Goal: Task Accomplishment & Management: Use online tool/utility

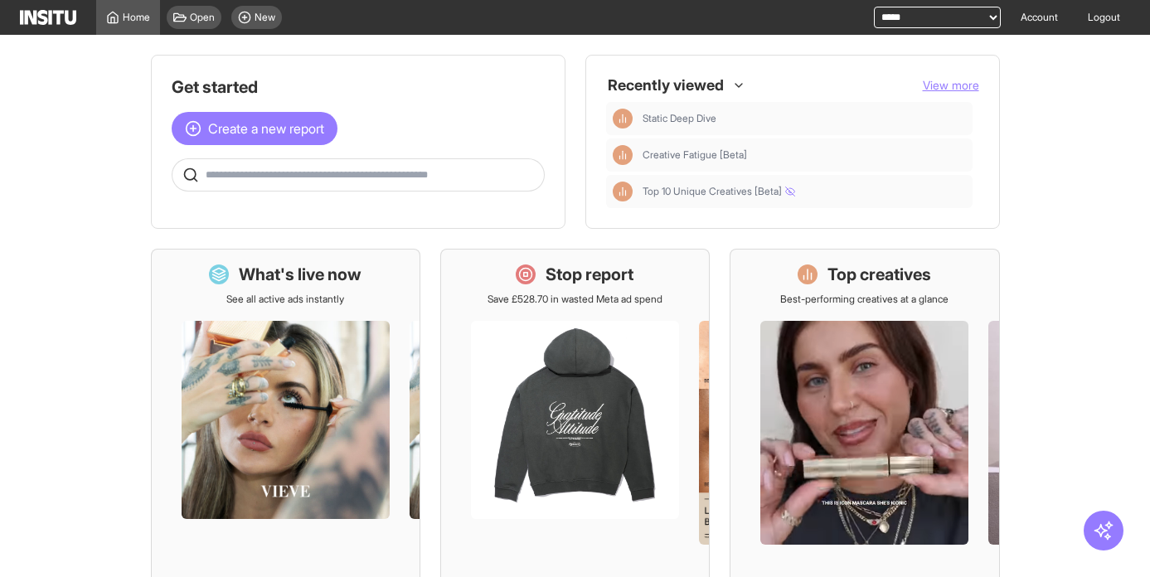
click at [912, 12] on select "**********" at bounding box center [937, 18] width 127 height 22
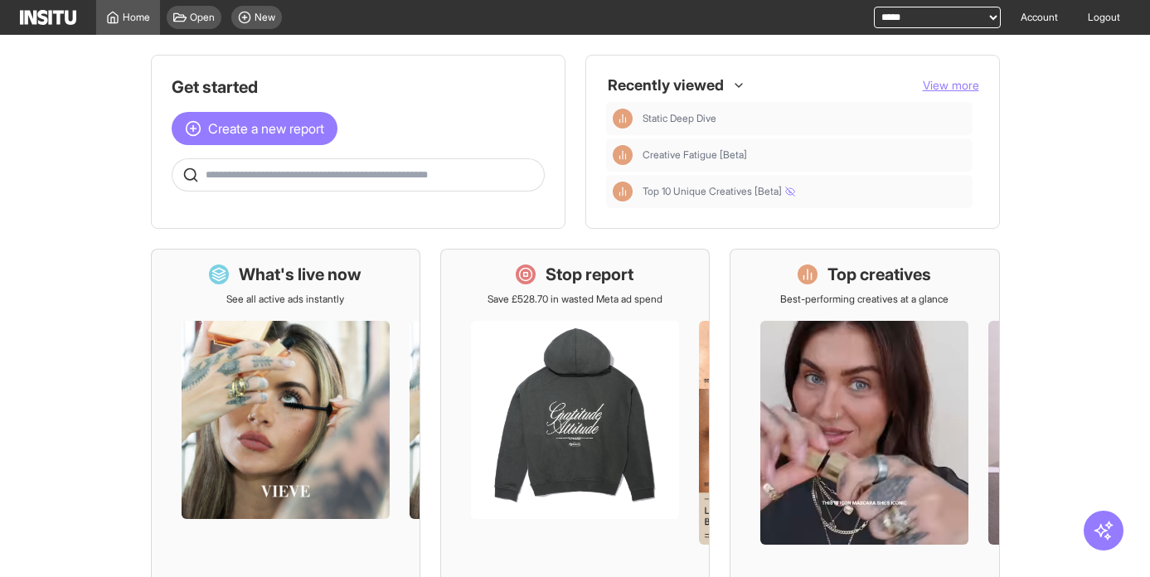
select select "**********"
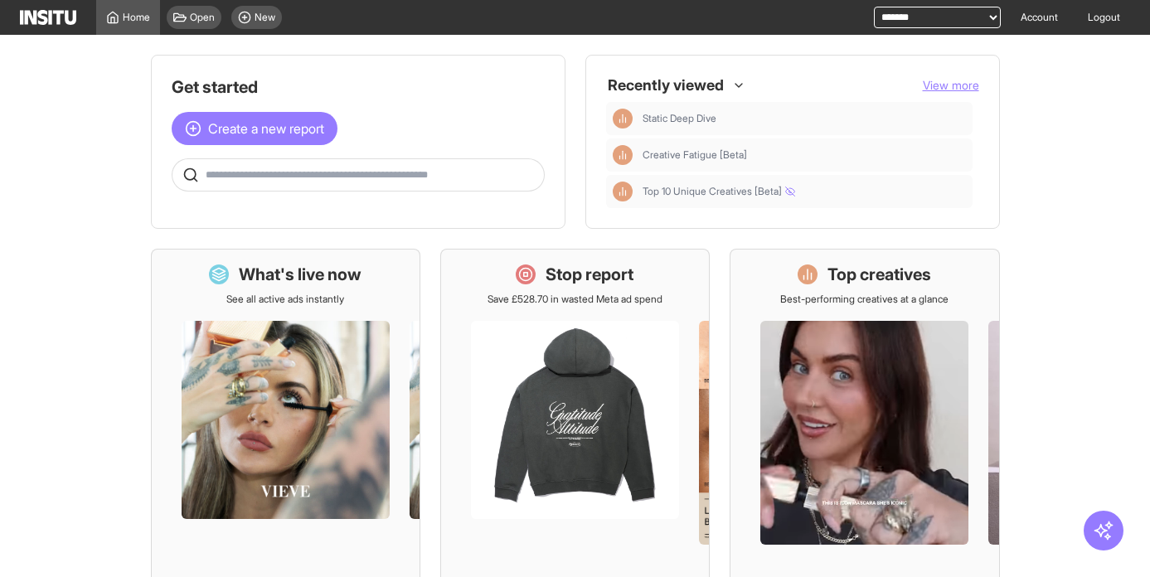
click at [874, 7] on select "**********" at bounding box center [937, 18] width 127 height 22
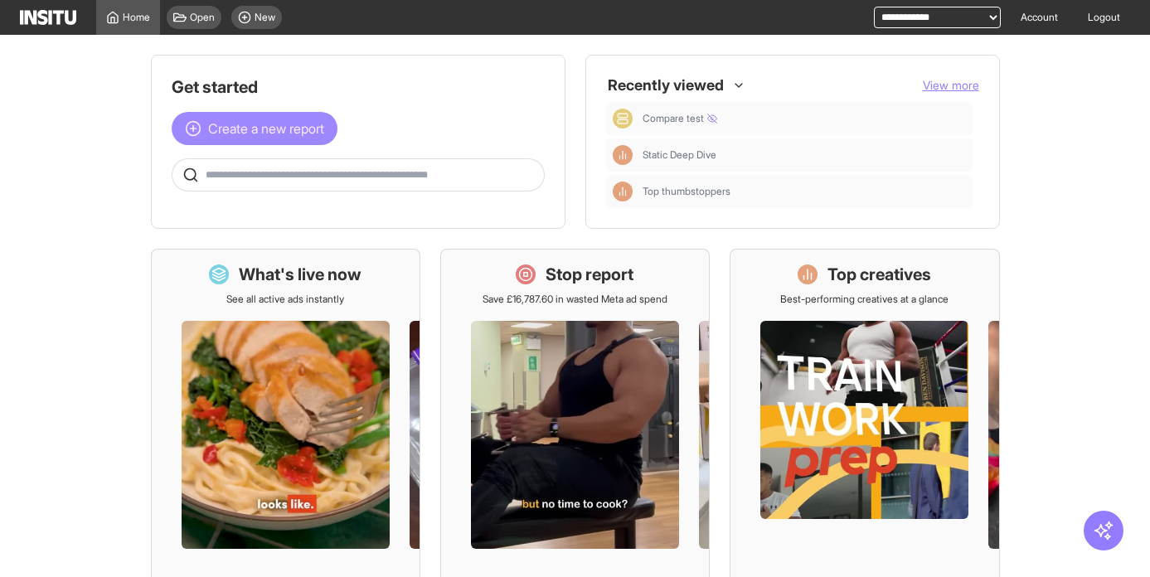
click at [310, 119] on span "Create a new report" at bounding box center [266, 129] width 116 height 20
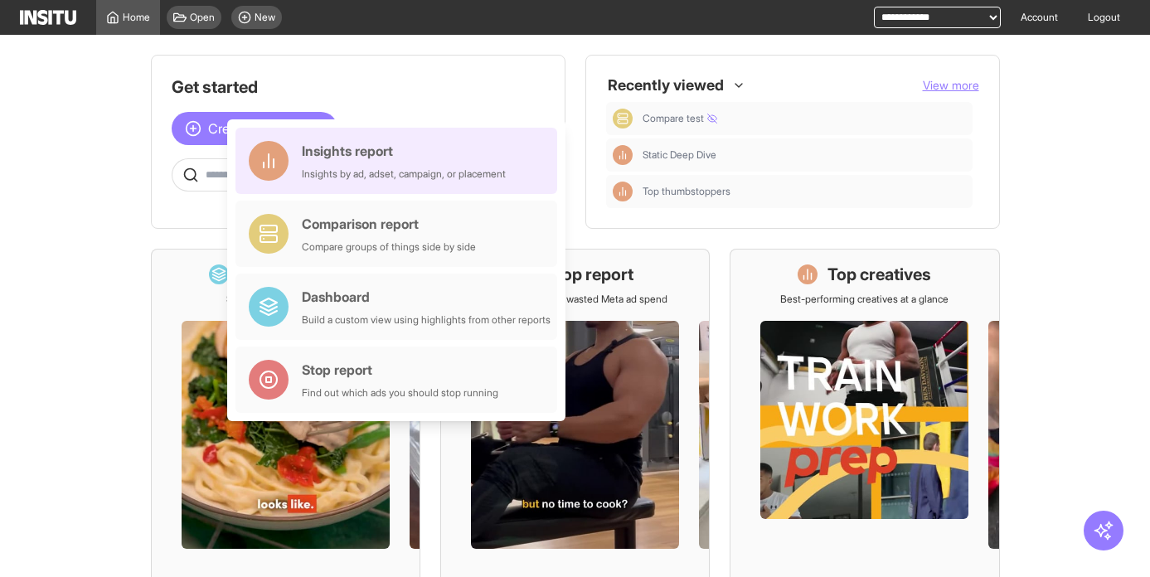
click at [400, 162] on div "Insights report Insights by ad, adset, campaign, or placement" at bounding box center [404, 161] width 204 height 40
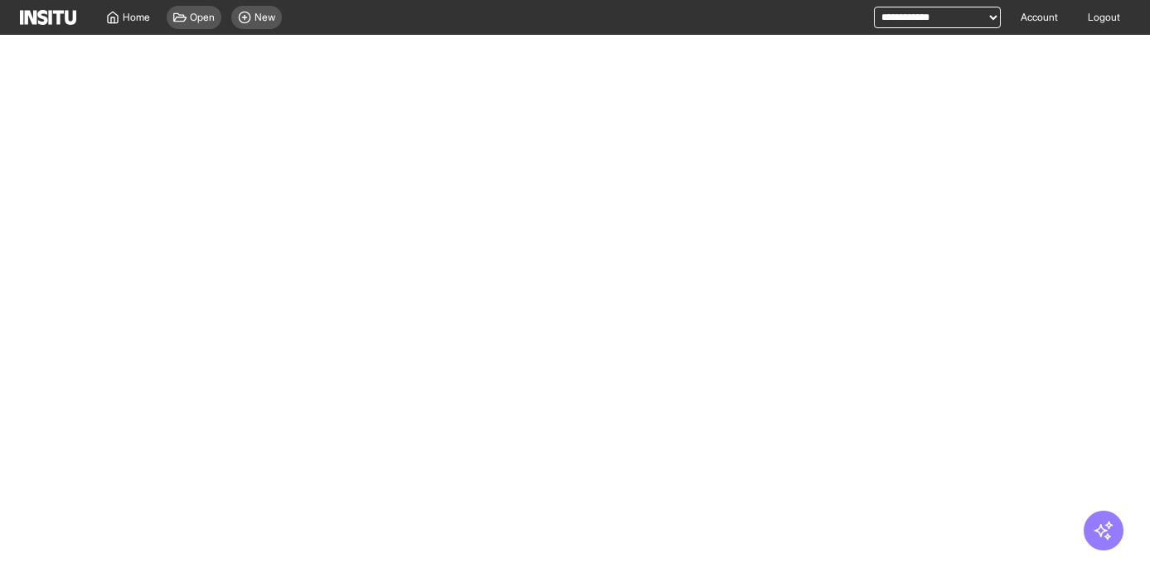
select select "**"
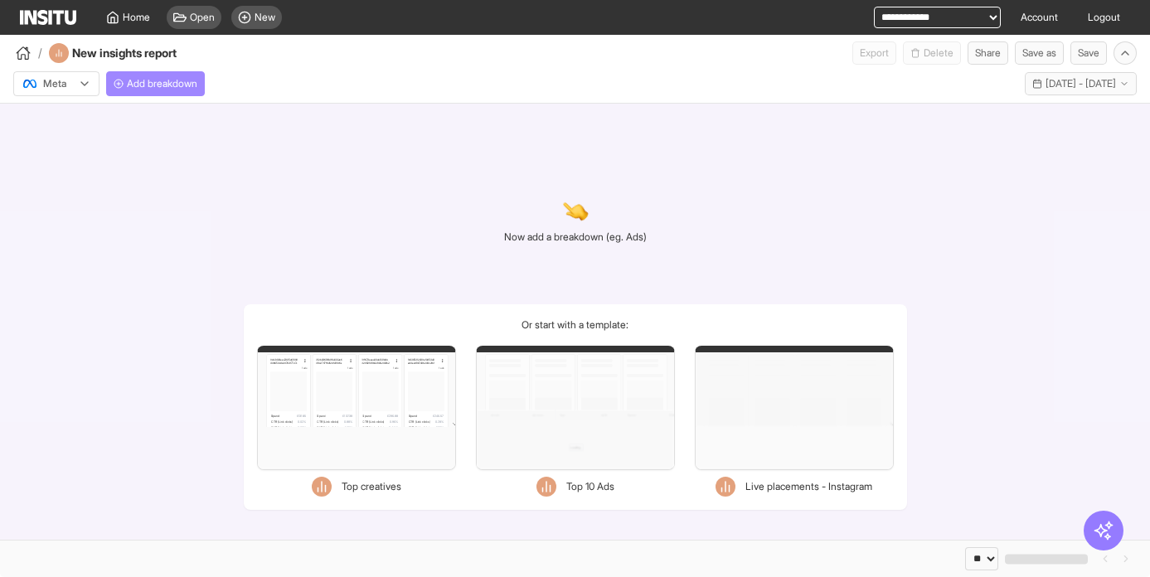
click at [181, 86] on span "Add breakdown" at bounding box center [162, 83] width 70 height 13
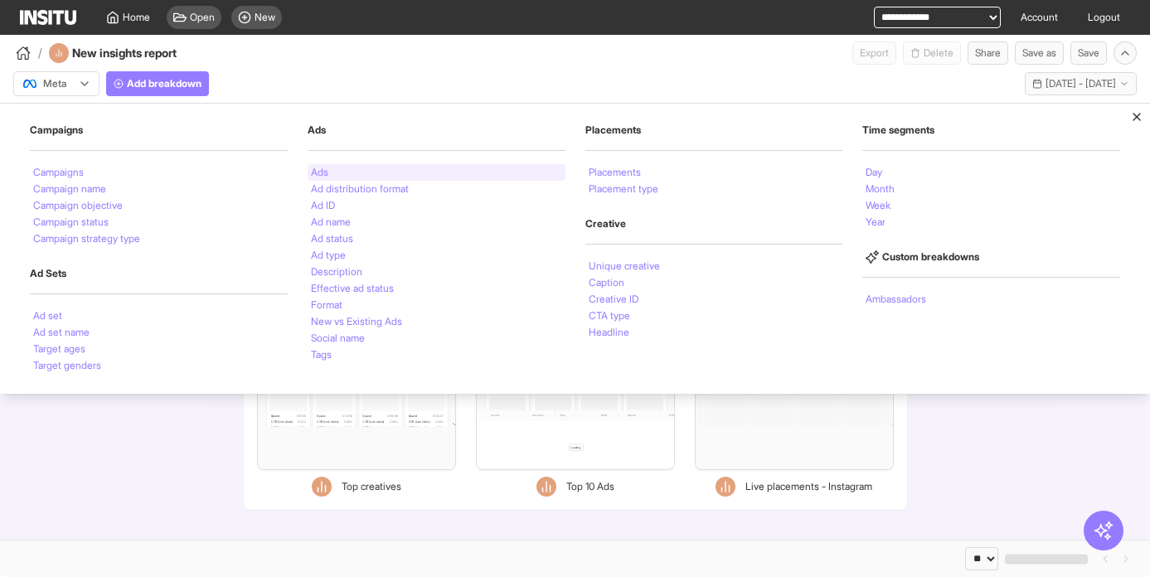
click at [337, 172] on div "Ads" at bounding box center [437, 172] width 258 height 17
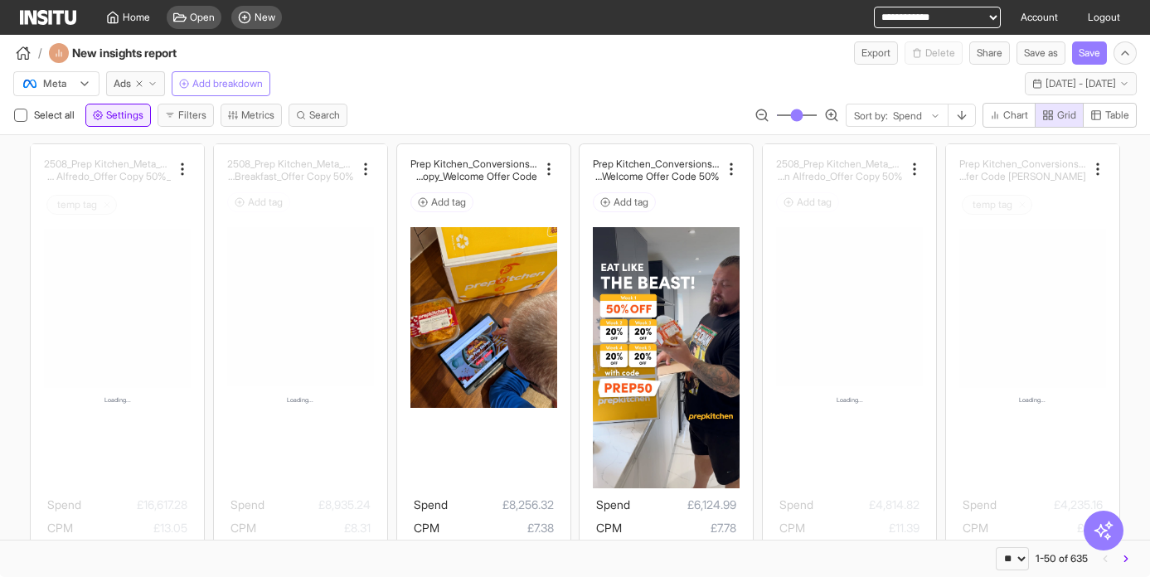
click at [140, 118] on span "Settings" at bounding box center [124, 115] width 37 height 13
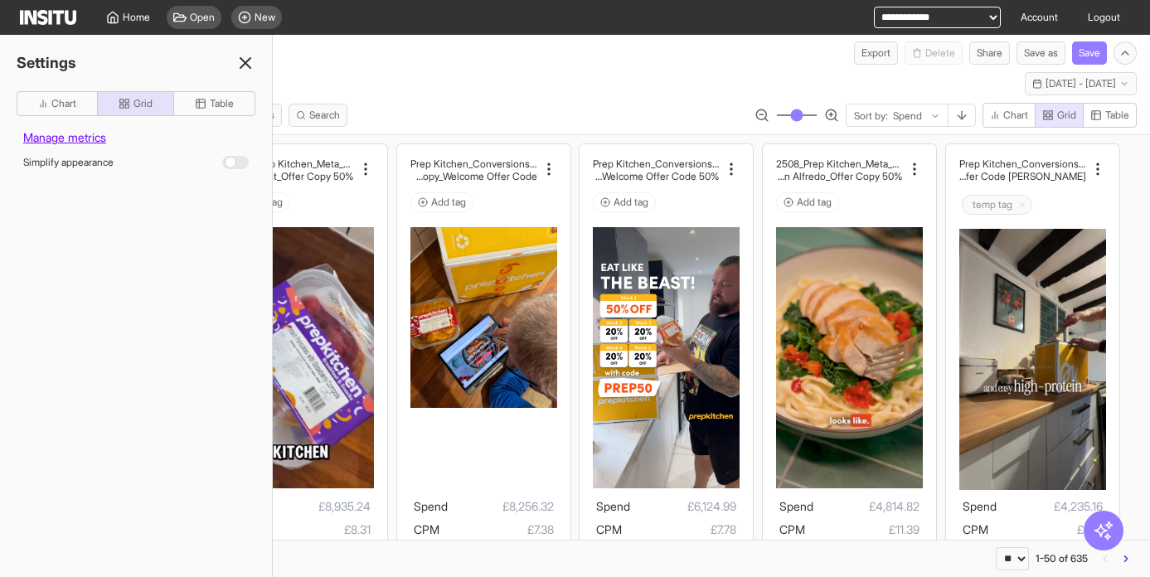
click at [236, 161] on div at bounding box center [235, 162] width 27 height 13
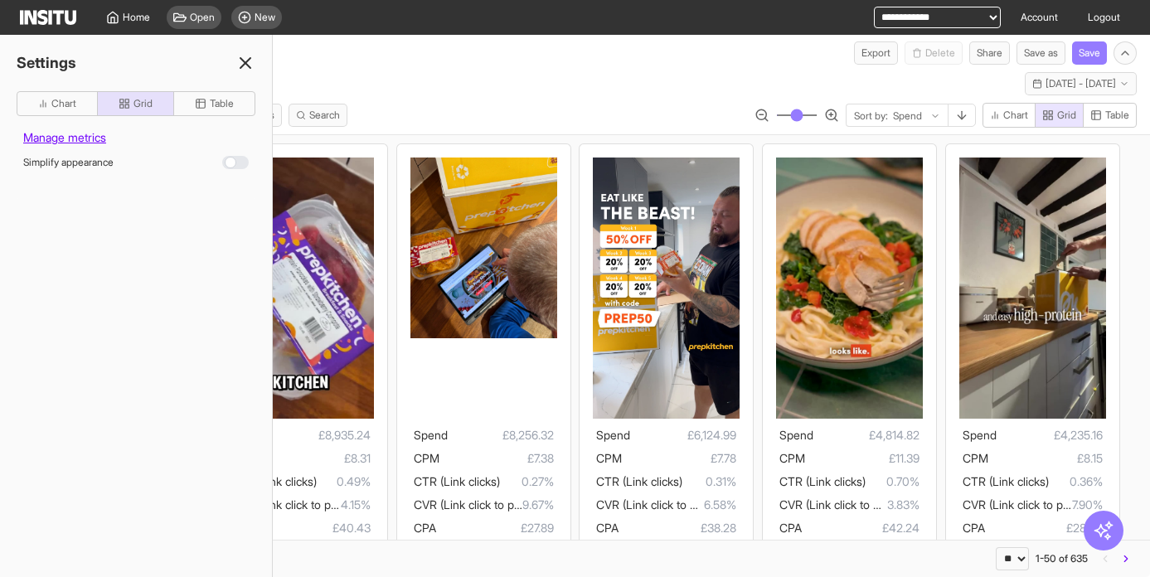
click at [246, 64] on line at bounding box center [245, 63] width 10 height 10
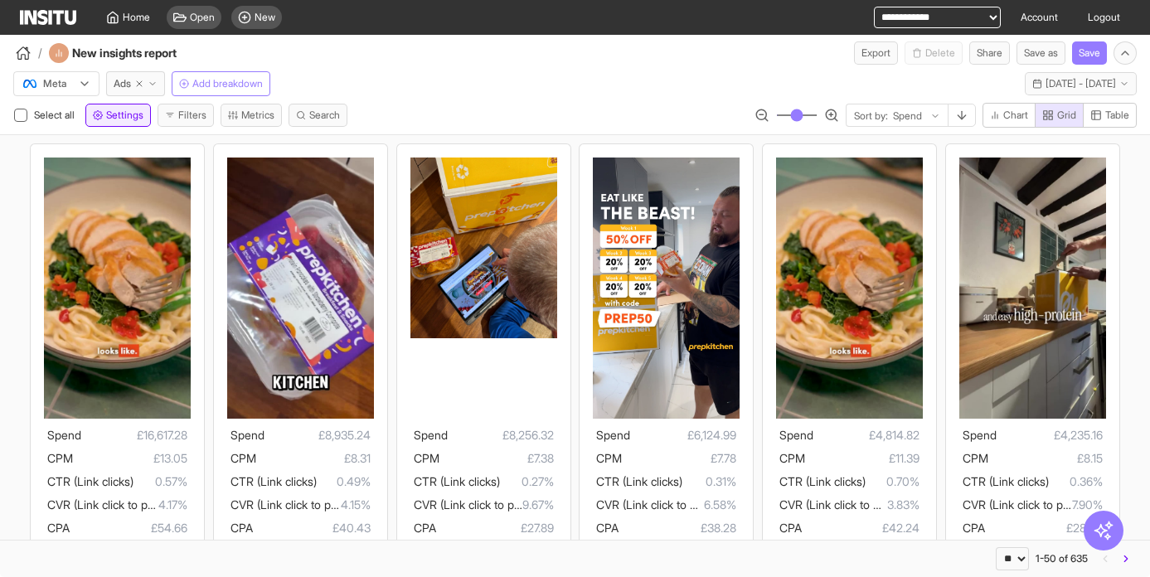
click at [126, 115] on span "Settings" at bounding box center [124, 115] width 37 height 13
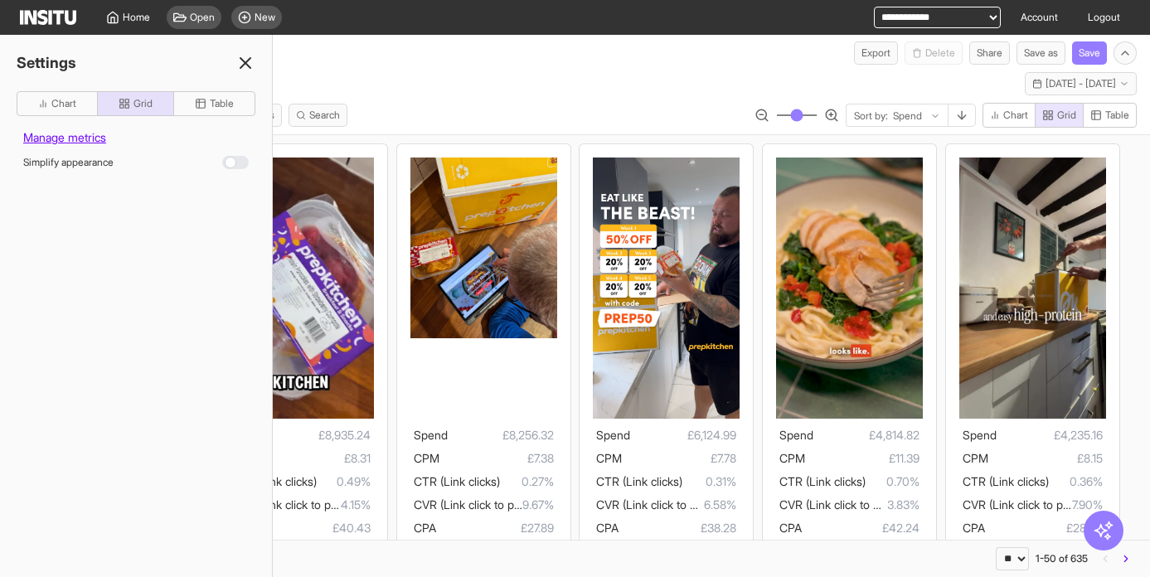
click at [248, 62] on icon at bounding box center [245, 63] width 20 height 20
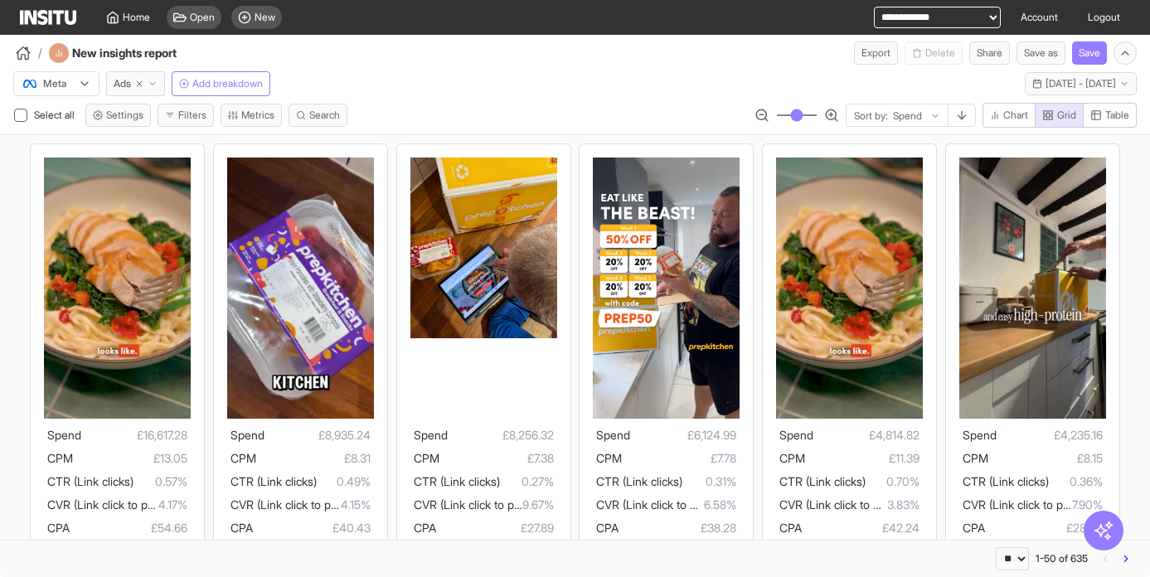
click at [135, 127] on div "Select all Settings Filters Metrics Search Sort by: Spend Chart Grid Table" at bounding box center [575, 118] width 1150 height 31
click at [137, 121] on span "Settings" at bounding box center [124, 115] width 37 height 13
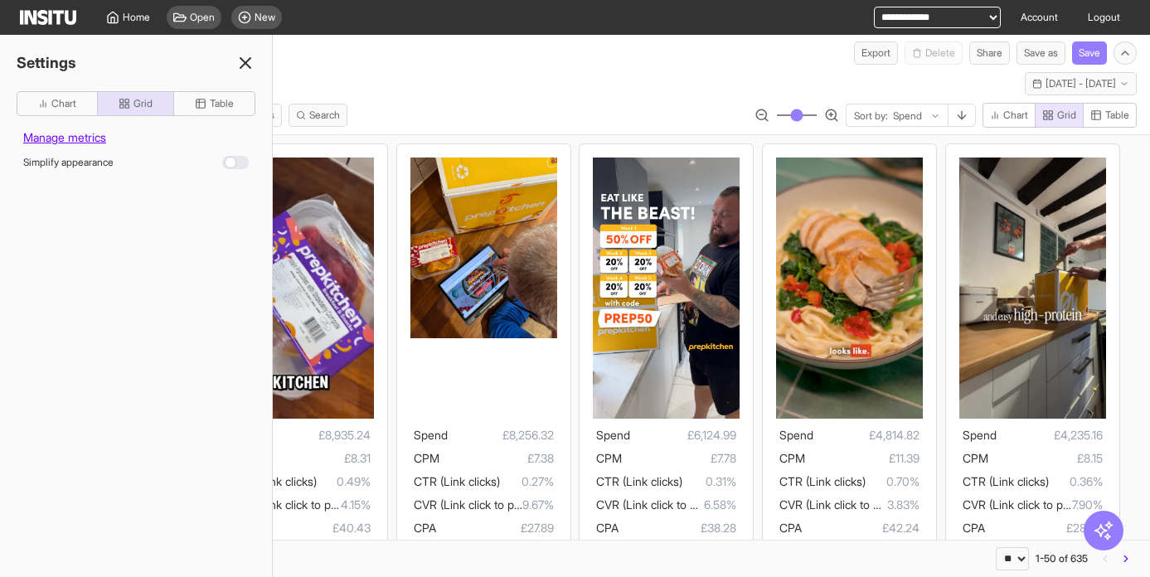
click at [246, 63] on icon at bounding box center [245, 63] width 20 height 20
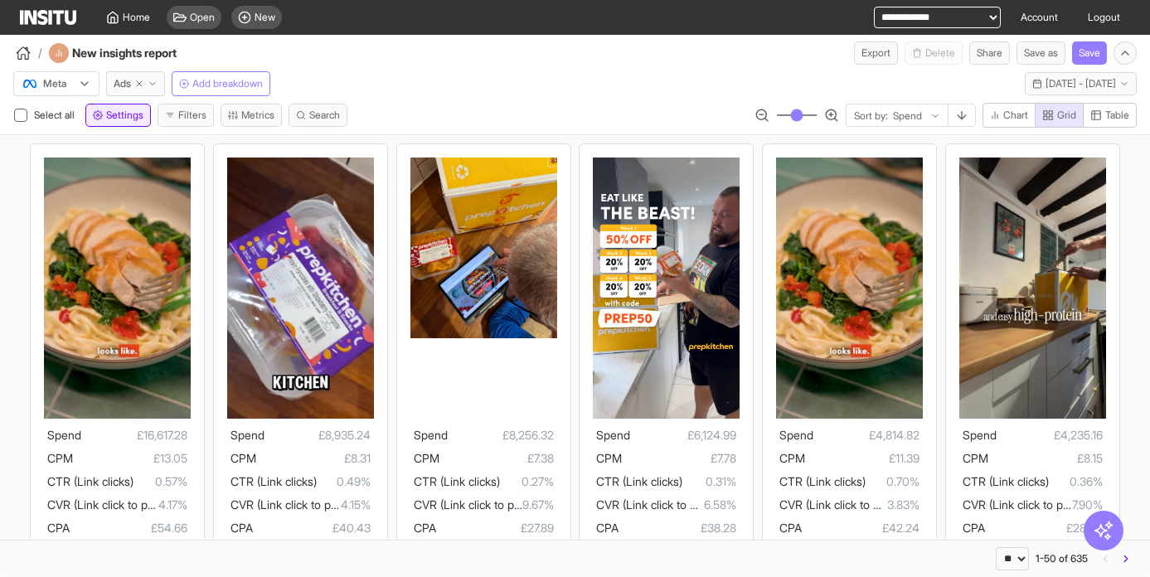
click at [138, 113] on span "Settings" at bounding box center [124, 115] width 37 height 13
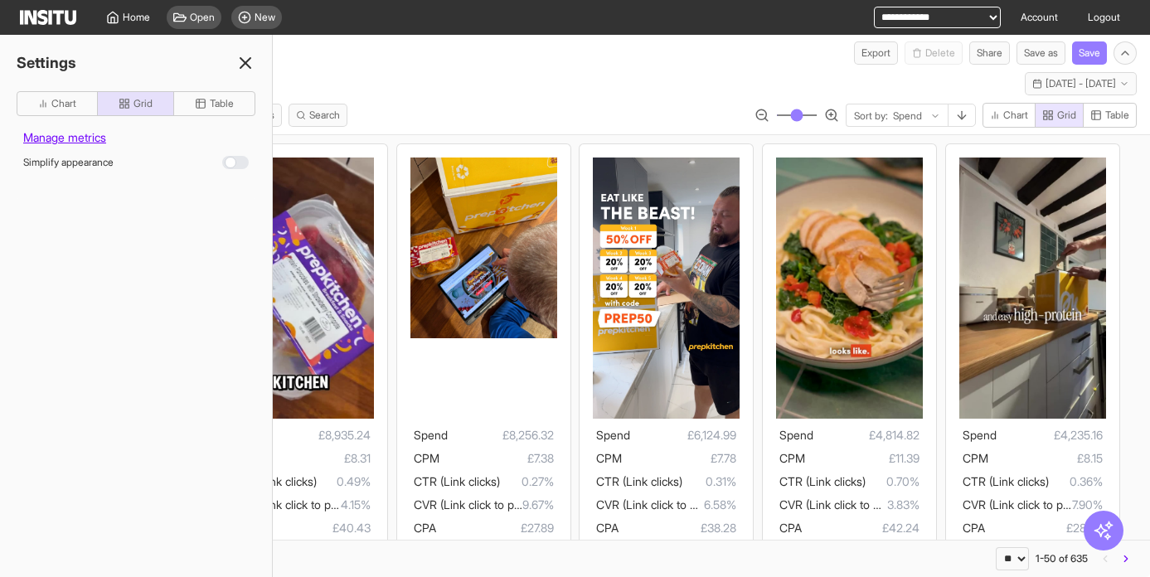
click at [238, 169] on div "Simplify appearance" at bounding box center [136, 163] width 239 height 20
click at [235, 163] on div at bounding box center [235, 162] width 27 height 13
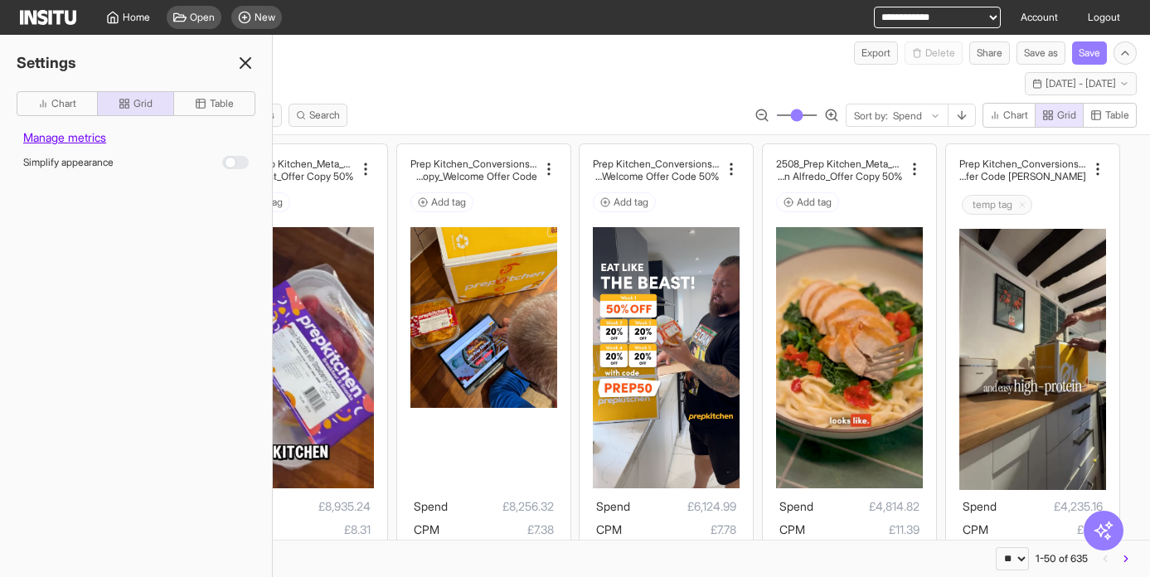
click at [235, 163] on div at bounding box center [235, 162] width 27 height 13
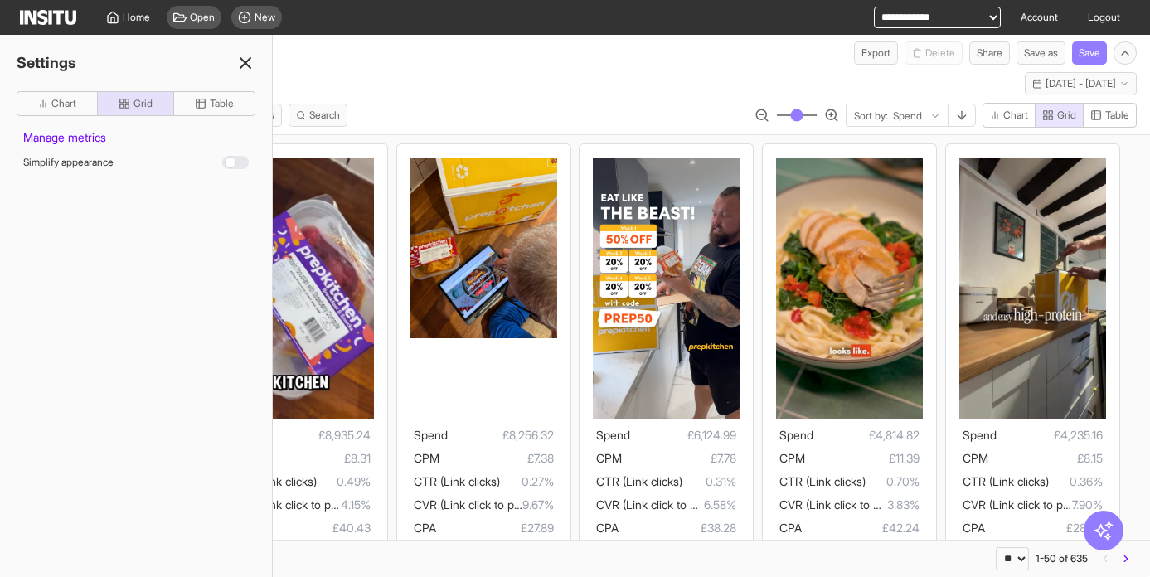
click at [233, 164] on div at bounding box center [235, 162] width 27 height 13
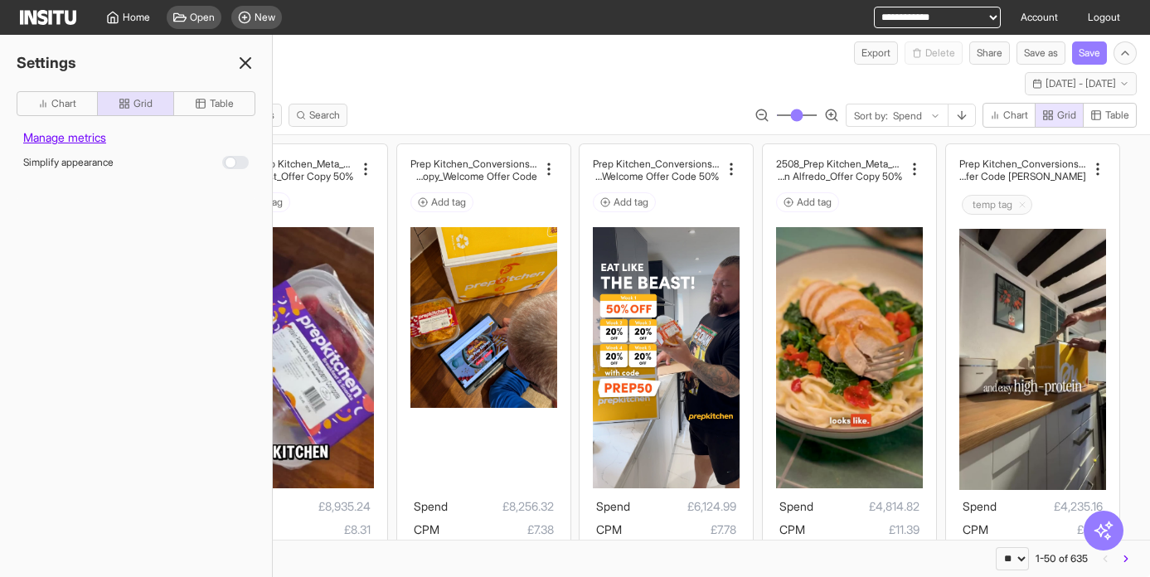
click at [246, 65] on icon at bounding box center [245, 63] width 20 height 20
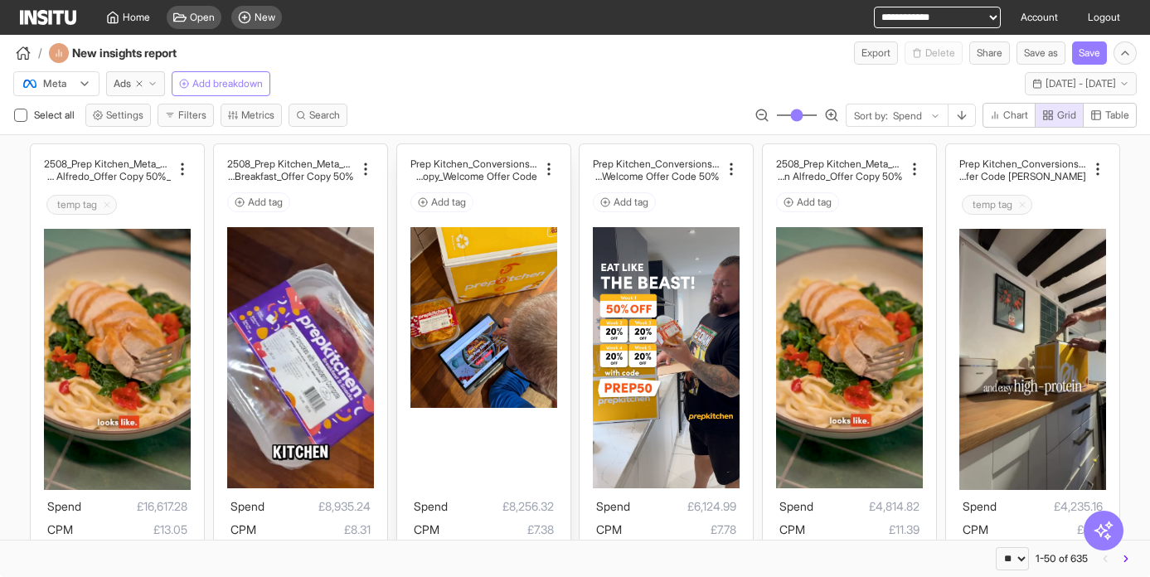
click at [521, 260] on img at bounding box center [483, 317] width 147 height 181
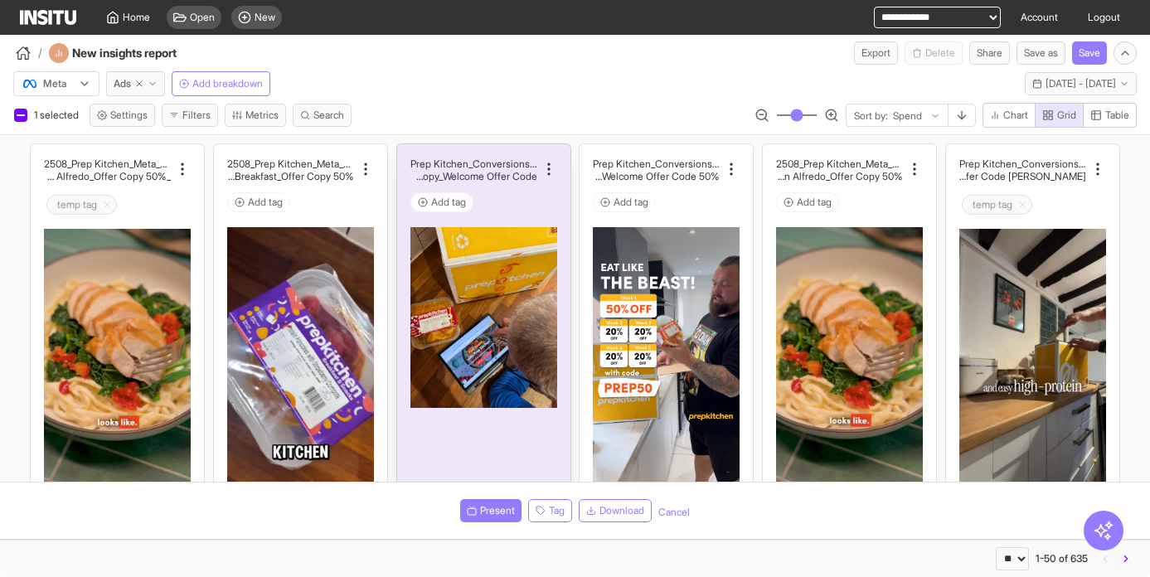
click at [540, 198] on div "Add tag" at bounding box center [483, 202] width 147 height 20
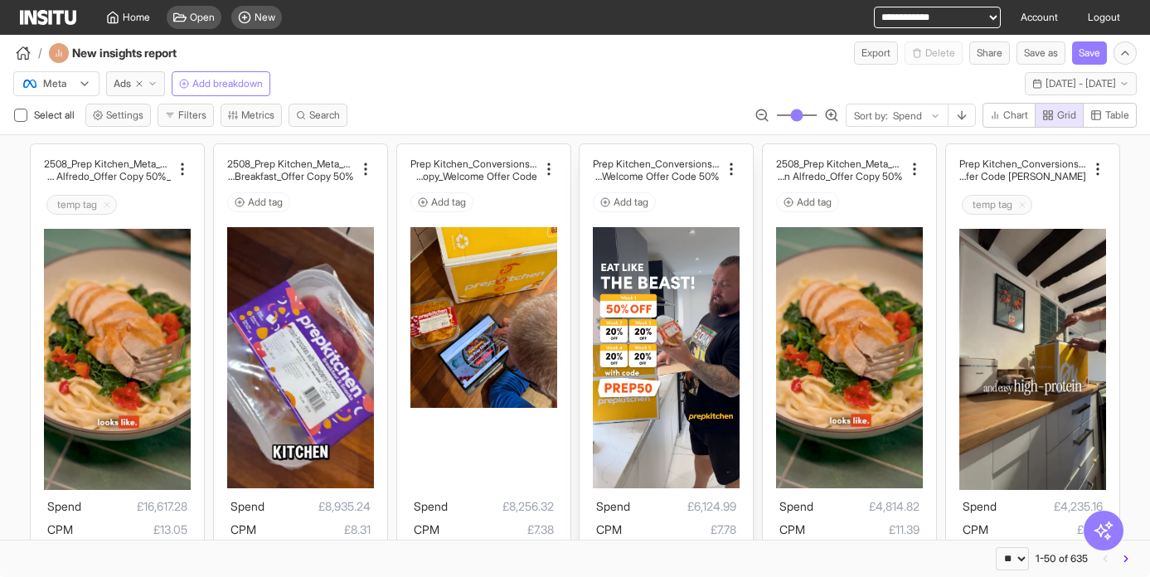
click at [704, 199] on div "Add tag" at bounding box center [666, 202] width 147 height 20
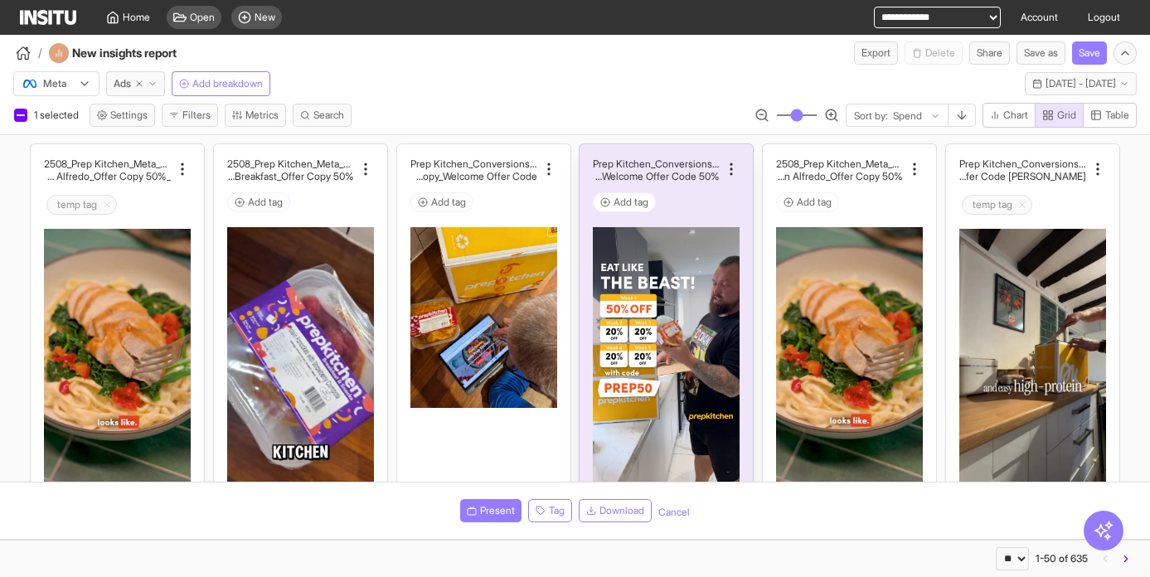
click at [710, 199] on div "Add tag" at bounding box center [666, 202] width 147 height 20
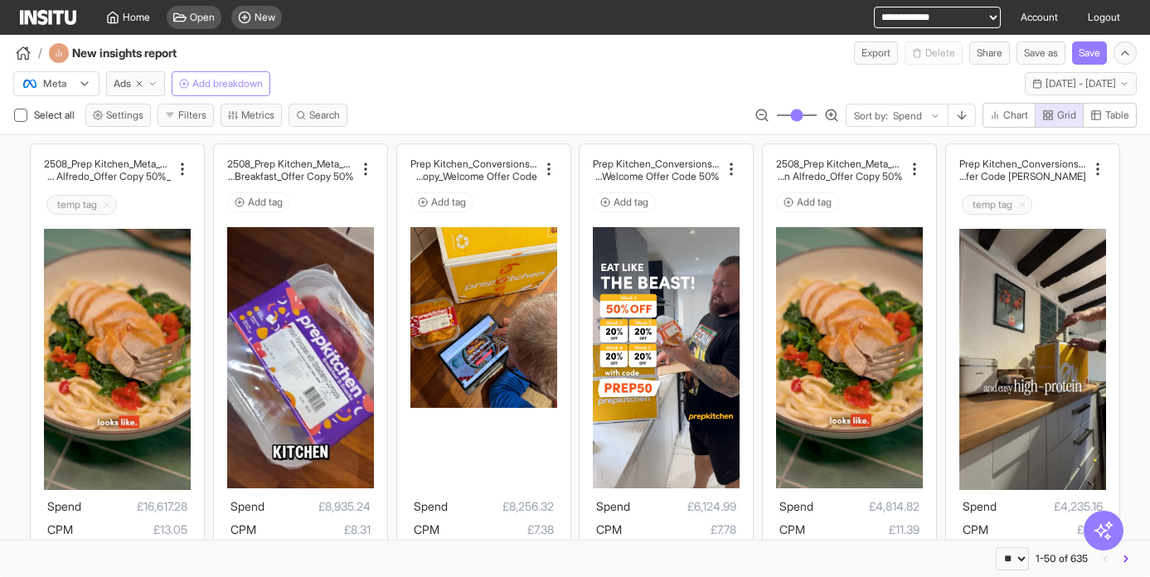
click at [194, 86] on span "Add breakdown" at bounding box center [227, 83] width 70 height 13
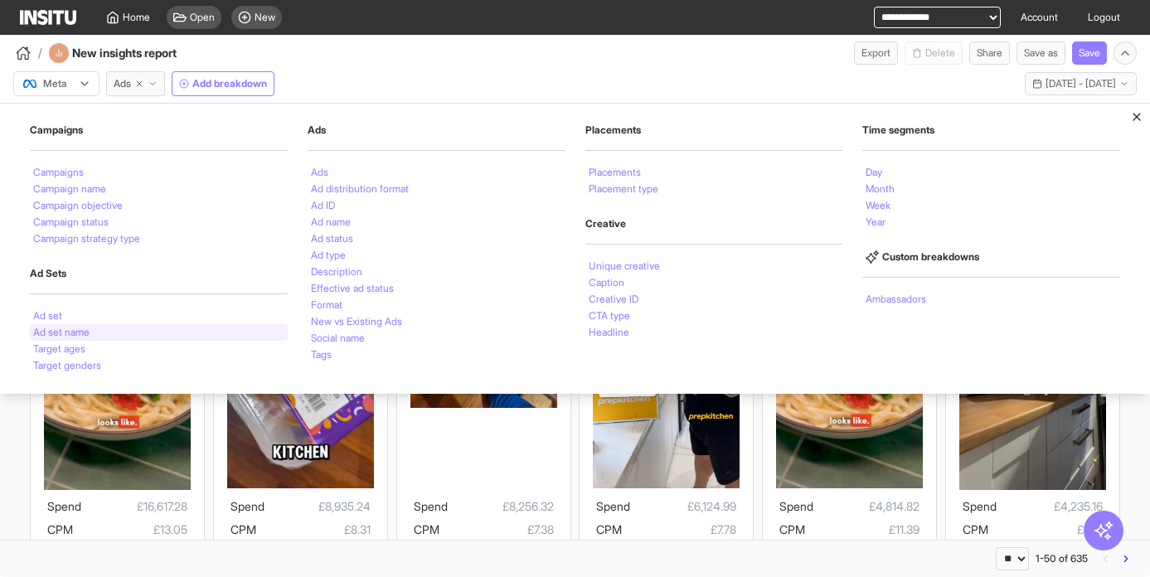
click at [88, 329] on li "Ad set name" at bounding box center [61, 332] width 56 height 10
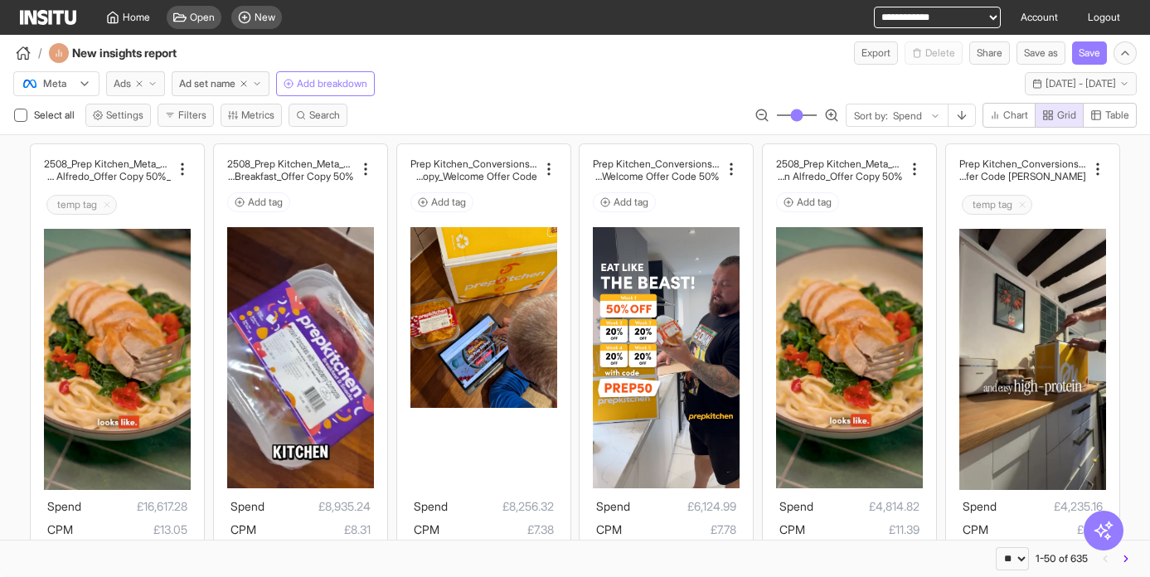
click at [142, 87] on icon "button" at bounding box center [139, 84] width 10 height 10
select select "**"
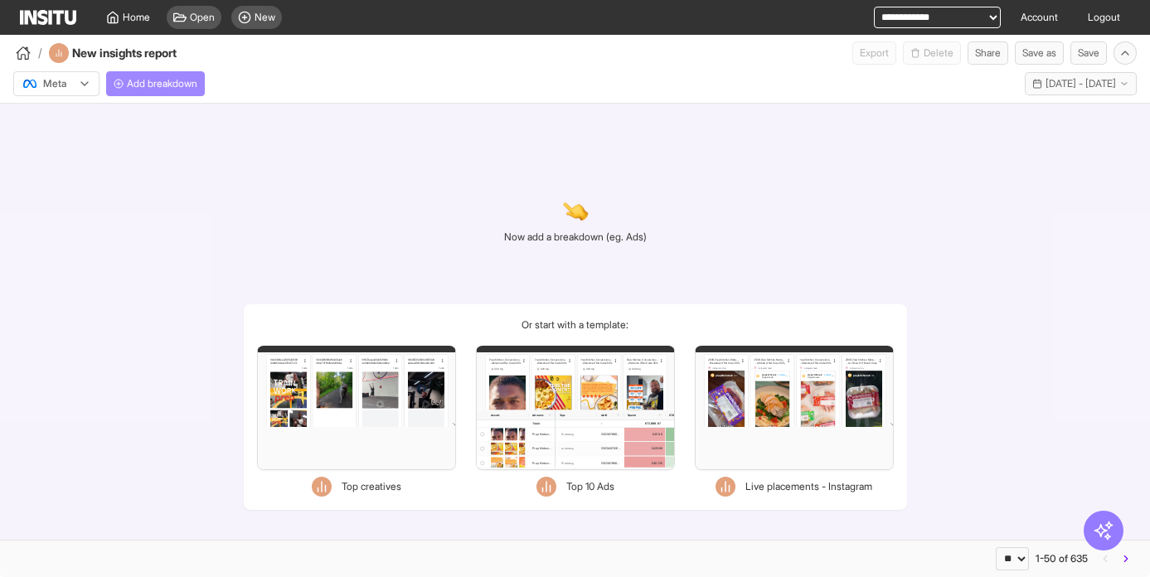
click at [141, 82] on span "Add breakdown" at bounding box center [162, 83] width 70 height 13
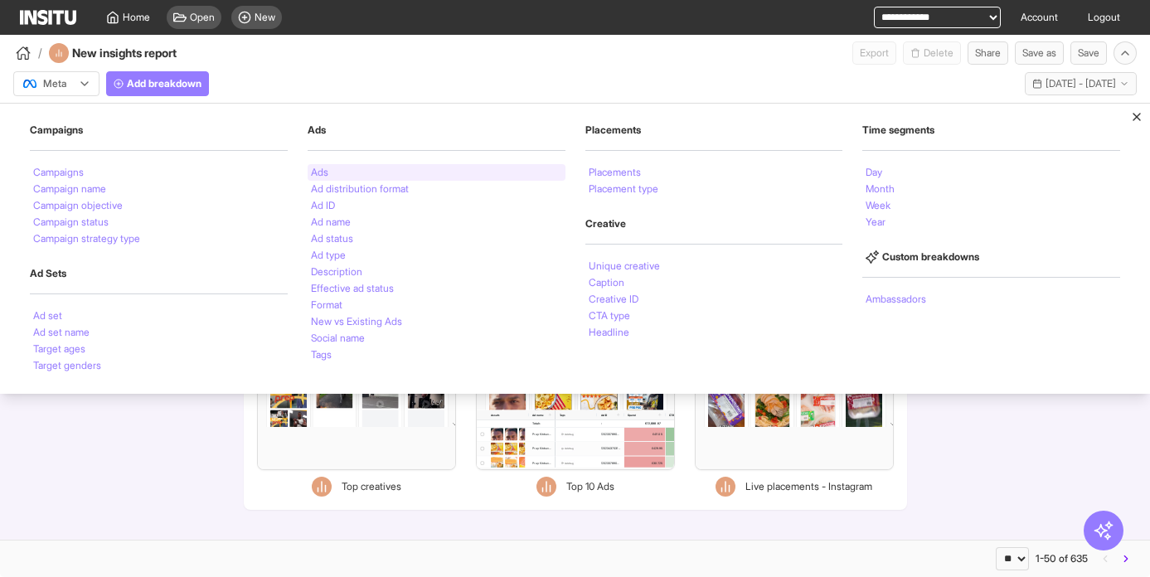
click at [343, 171] on div "Ads" at bounding box center [437, 172] width 258 height 17
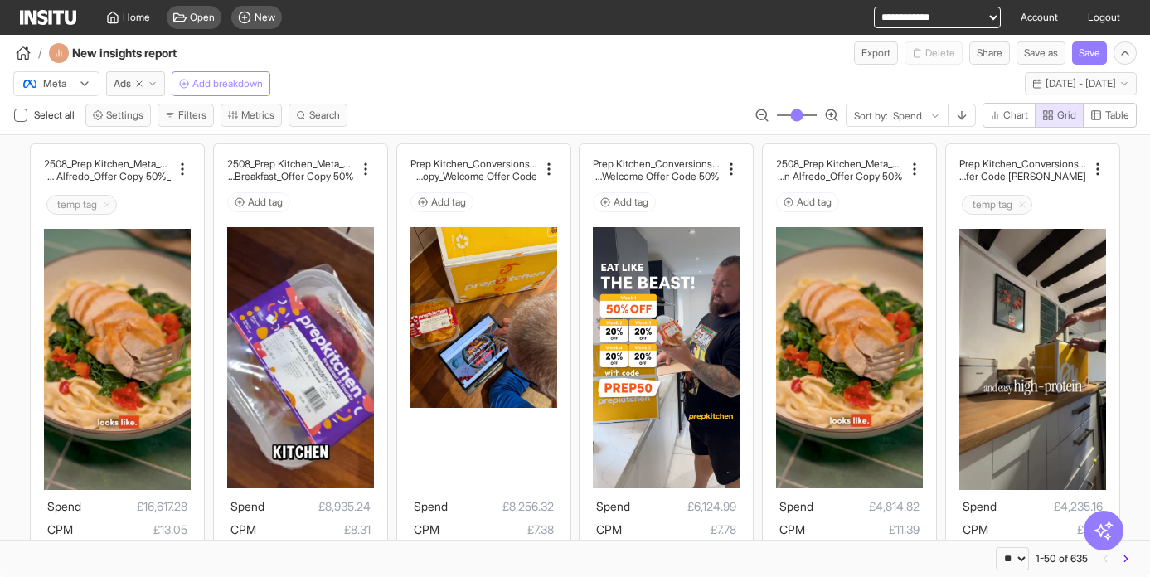
click at [235, 83] on span "Add breakdown" at bounding box center [227, 83] width 70 height 13
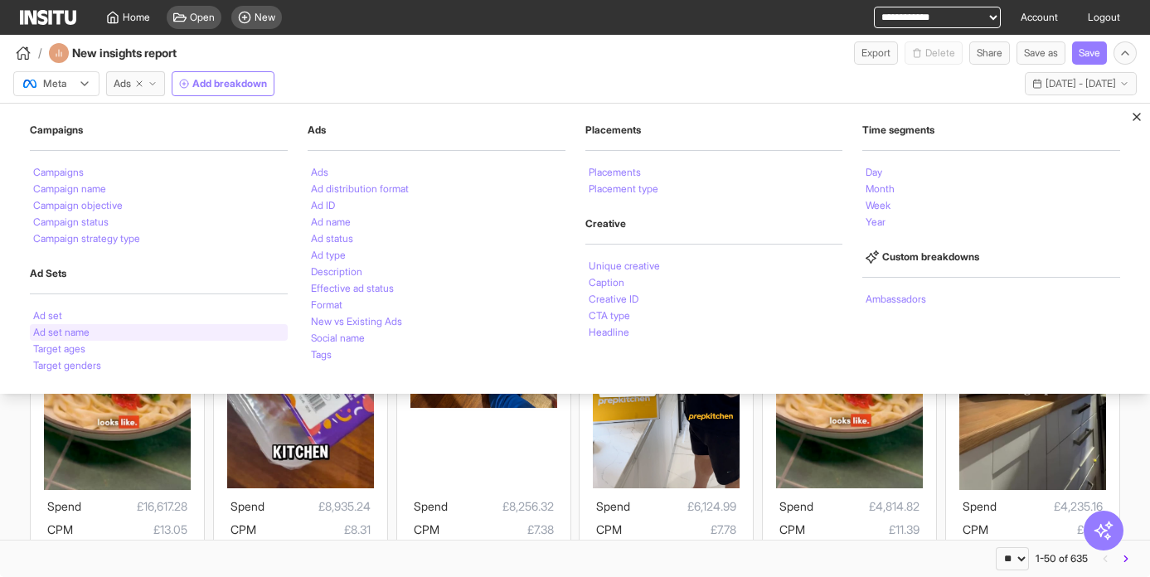
click at [74, 331] on li "Ad set name" at bounding box center [61, 332] width 56 height 10
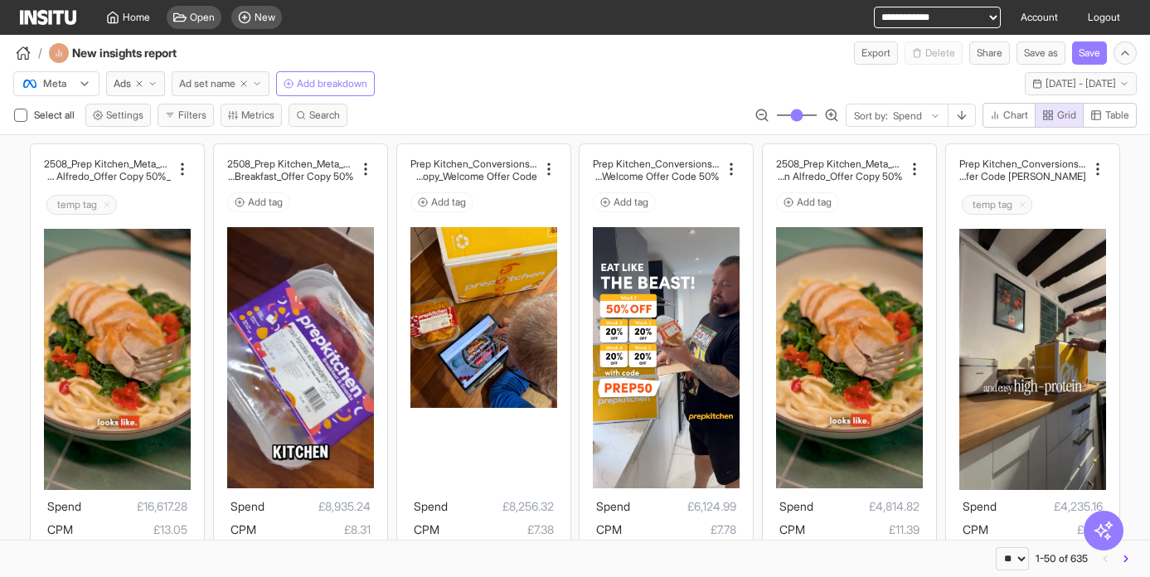
click at [246, 83] on line "button" at bounding box center [243, 83] width 5 height 5
click at [227, 84] on span "Add breakdown" at bounding box center [227, 83] width 70 height 13
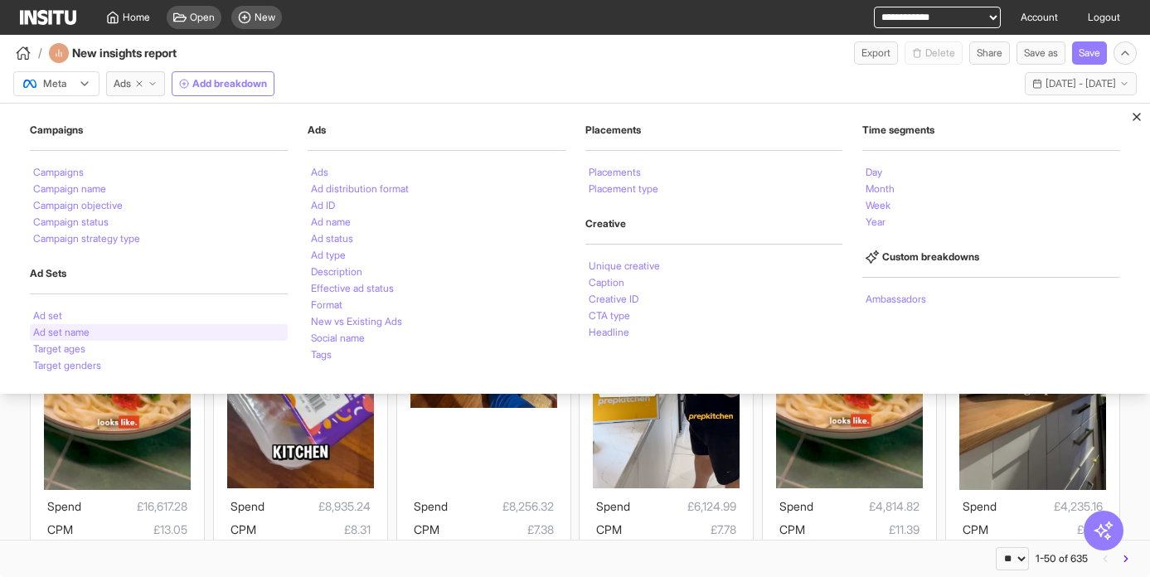
click at [80, 333] on li "Ad set name" at bounding box center [61, 332] width 56 height 10
